Goal: Task Accomplishment & Management: Use online tool/utility

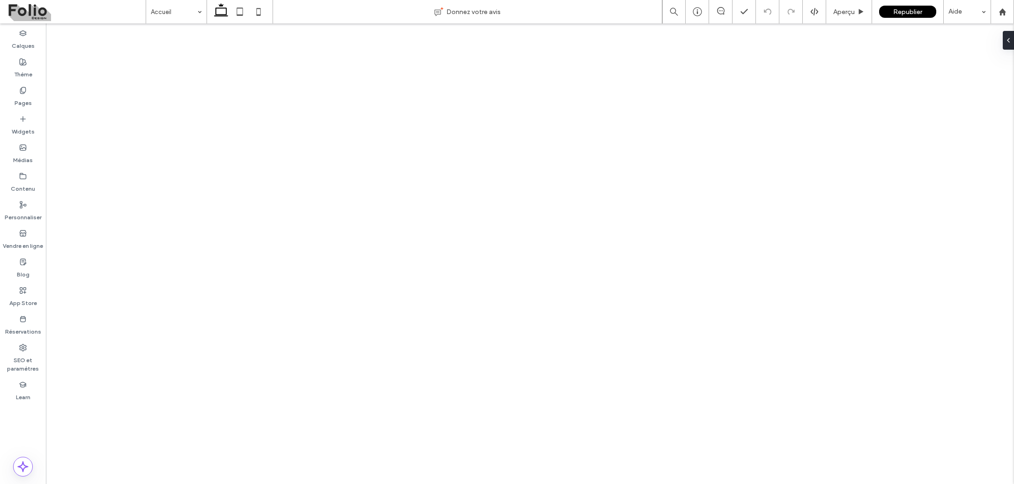
click at [25, 298] on label "App Store" at bounding box center [23, 300] width 28 height 13
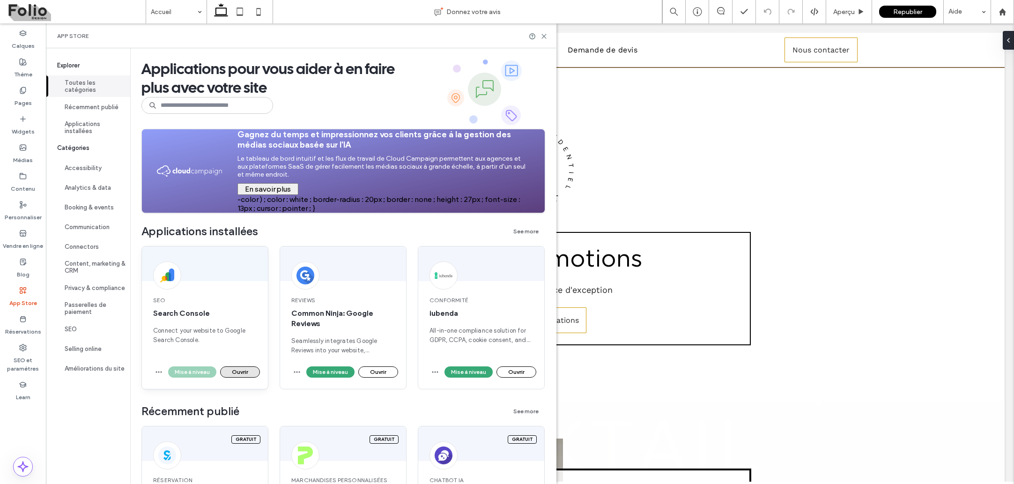
click at [237, 372] on button "Ouvrir" at bounding box center [240, 371] width 40 height 11
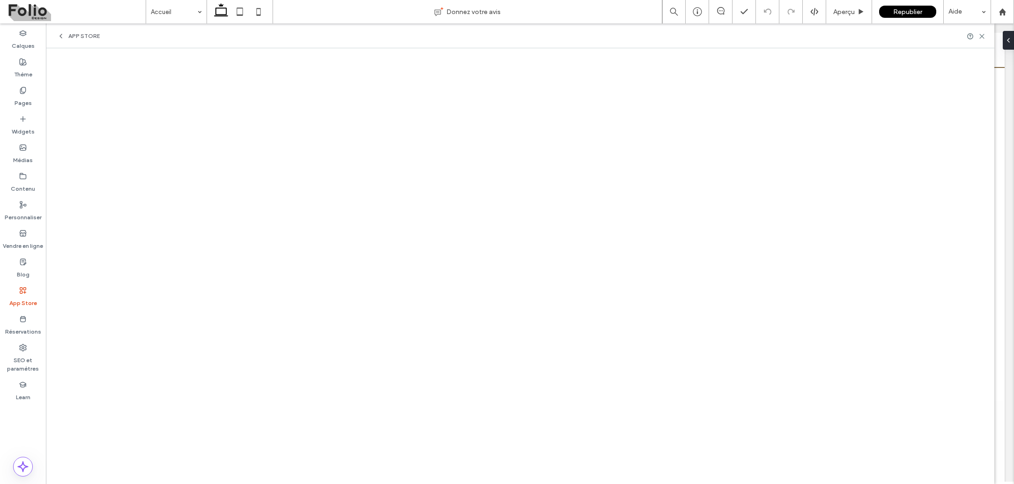
click at [133, 1] on link at bounding box center [76, 11] width 139 height 23
click at [63, 32] on icon at bounding box center [60, 35] width 7 height 7
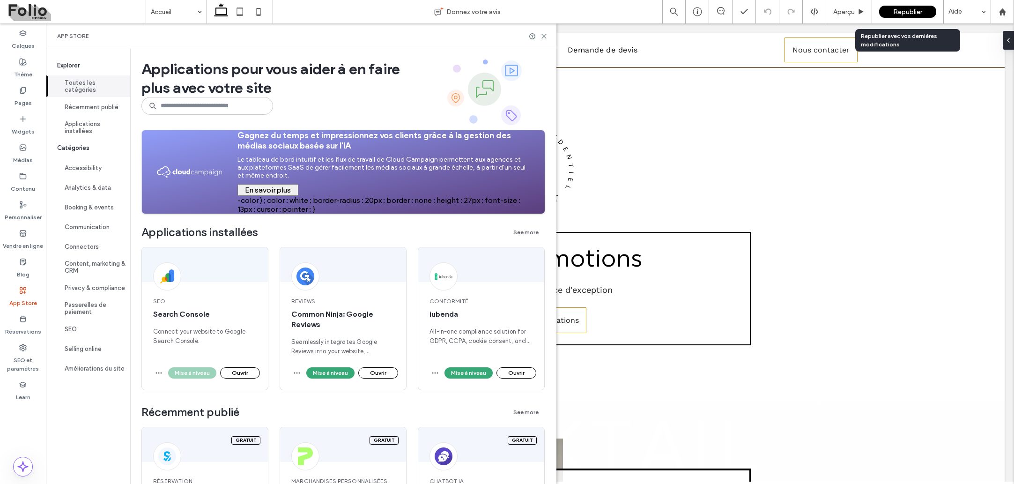
click at [917, 11] on span "Republier" at bounding box center [907, 12] width 29 height 8
